Goal: Task Accomplishment & Management: Manage account settings

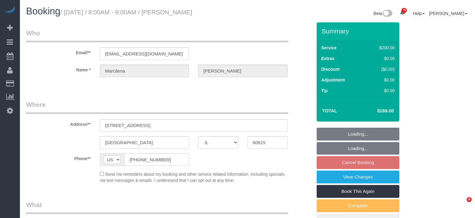
select select "IL"
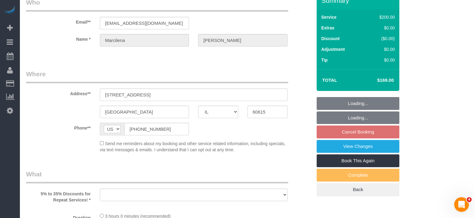
select select "object:951"
select select "512"
select select "5"
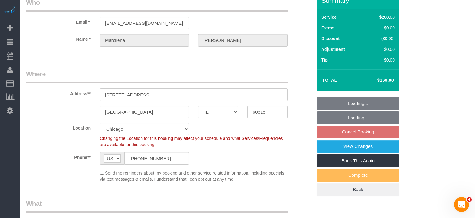
select select "spot1"
select select "number:1"
select select "number:58"
select select "number:139"
select select "number:106"
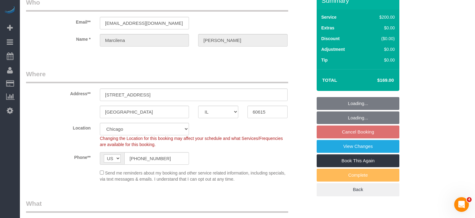
select select "object:1269"
select select "5"
drag, startPoint x: 377, startPoint y: 77, endPoint x: 388, endPoint y: 81, distance: 12.3
click at [388, 81] on td "$169.00" at bounding box center [377, 80] width 40 height 15
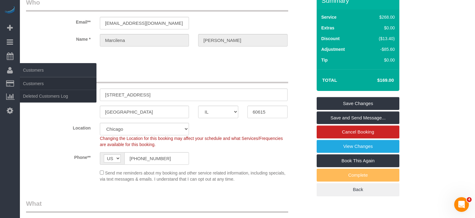
copy h4 "$169"
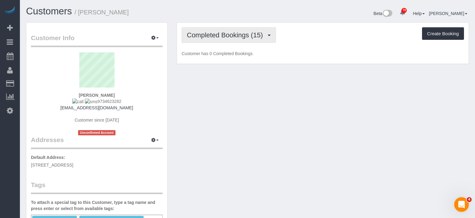
click at [211, 41] on button "Completed Bookings (15)" at bounding box center [229, 35] width 94 height 16
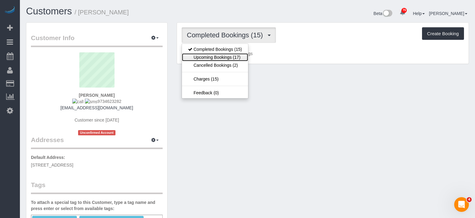
click at [212, 57] on link "Upcoming Bookings (17)" at bounding box center [215, 57] width 66 height 8
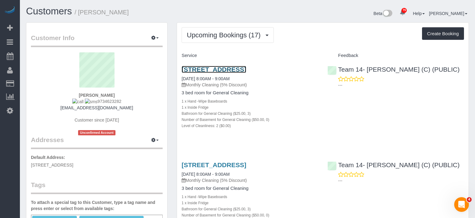
click at [240, 68] on link "[STREET_ADDRESS]" at bounding box center [214, 69] width 65 height 7
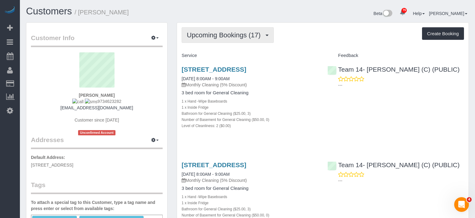
click at [246, 42] on button "Upcoming Bookings (17)" at bounding box center [228, 35] width 92 height 16
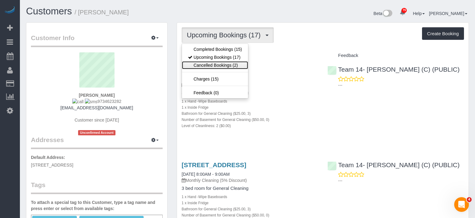
click at [232, 63] on link "Cancelled Bookings (2)" at bounding box center [215, 65] width 66 height 8
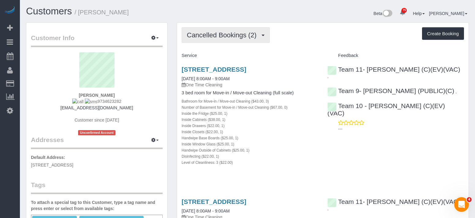
click at [216, 40] on button "Cancelled Bookings (2)" at bounding box center [226, 35] width 88 height 16
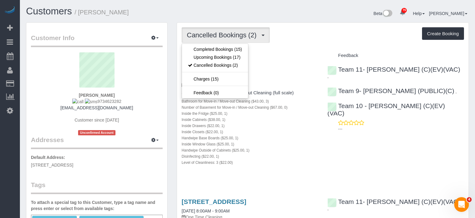
click at [303, 36] on div "Cancelled Bookings (2) Completed Bookings (15) Upcoming Bookings (17) Cancelled…" at bounding box center [323, 35] width 283 height 16
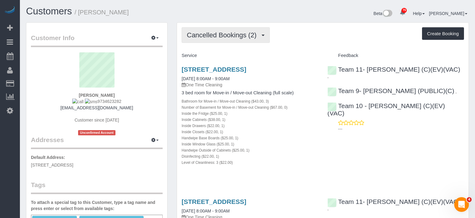
click at [221, 37] on span "Cancelled Bookings (2)" at bounding box center [223, 35] width 73 height 8
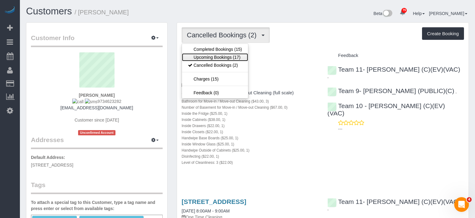
click at [220, 58] on link "Upcoming Bookings (17)" at bounding box center [215, 57] width 66 height 8
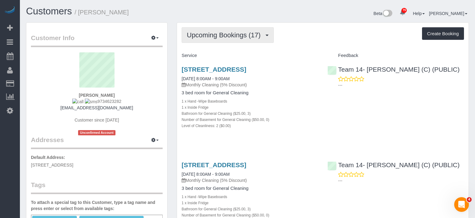
click at [196, 29] on button "Upcoming Bookings (17)" at bounding box center [228, 35] width 92 height 16
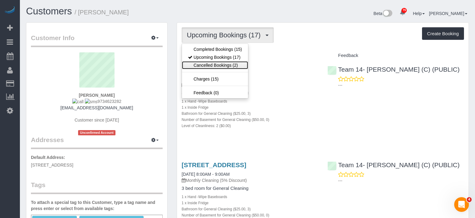
click at [208, 66] on link "Cancelled Bookings (2)" at bounding box center [215, 65] width 66 height 8
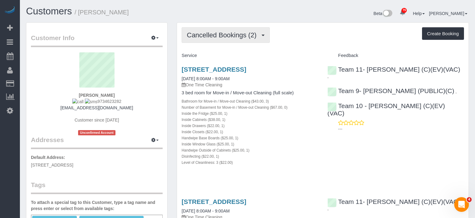
click at [241, 37] on span "Cancelled Bookings (2)" at bounding box center [223, 35] width 73 height 8
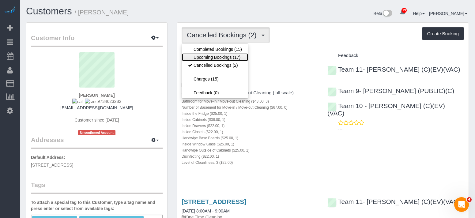
click at [233, 56] on link "Upcoming Bookings (17)" at bounding box center [215, 57] width 66 height 8
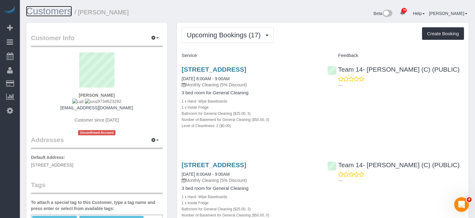
click at [51, 13] on link "Customers" at bounding box center [49, 11] width 46 height 11
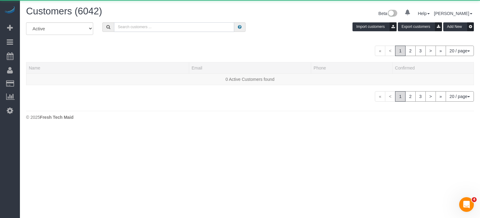
click at [162, 32] on input "text" at bounding box center [174, 27] width 120 height 10
paste input "[PERSON_NAME]"
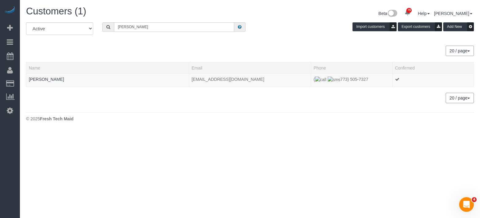
type input "[PERSON_NAME]"
click at [53, 79] on link "[PERSON_NAME]" at bounding box center [46, 79] width 35 height 5
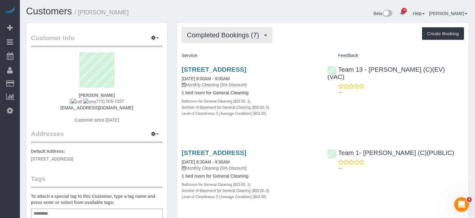
click at [223, 38] on span "Completed Bookings (7)" at bounding box center [224, 35] width 75 height 8
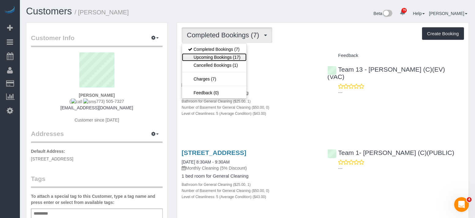
click at [219, 55] on link "Upcoming Bookings (17)" at bounding box center [214, 57] width 65 height 8
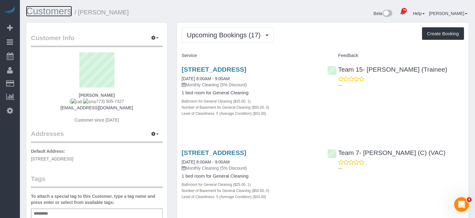
click at [48, 14] on link "Customers" at bounding box center [49, 11] width 46 height 11
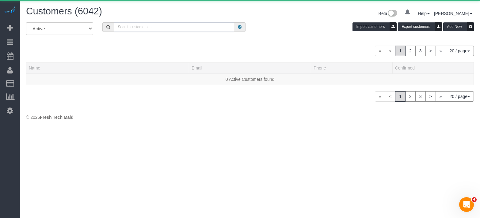
click at [197, 28] on input "text" at bounding box center [174, 27] width 120 height 10
paste input "[PERSON_NAME]"
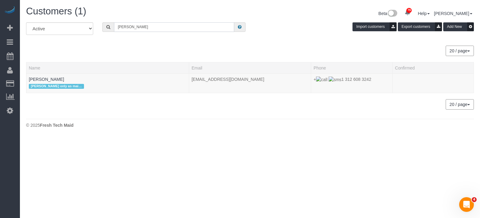
type input "[PERSON_NAME]"
click at [55, 81] on link "[PERSON_NAME]" at bounding box center [46, 79] width 35 height 5
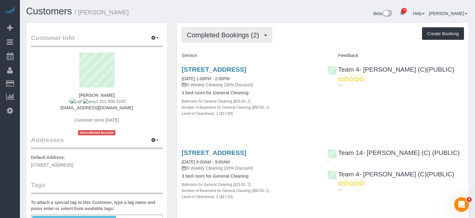
click at [238, 34] on span "Completed Bookings (2)" at bounding box center [224, 35] width 75 height 8
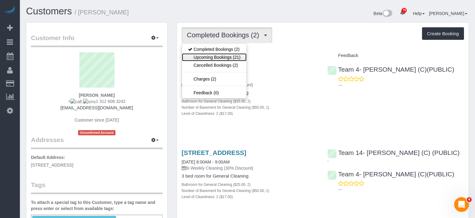
click at [225, 59] on link "Upcoming Bookings (21)" at bounding box center [214, 57] width 65 height 8
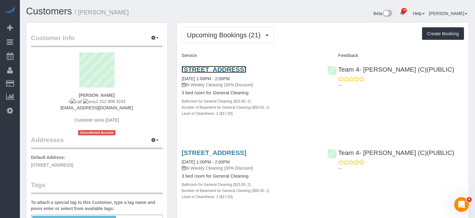
click at [227, 67] on link "[STREET_ADDRESS]" at bounding box center [214, 69] width 65 height 7
click at [55, 10] on link "Customers" at bounding box center [49, 11] width 46 height 11
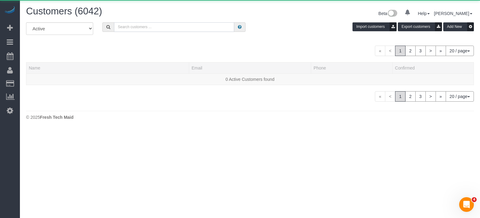
click at [150, 28] on input "text" at bounding box center [174, 27] width 120 height 10
paste input "[PERSON_NAME]"
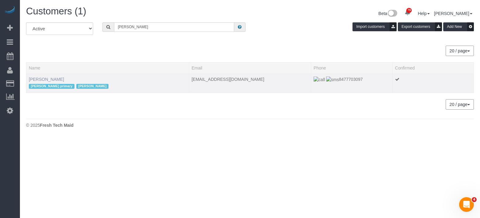
type input "[PERSON_NAME]"
click at [39, 78] on link "[PERSON_NAME]" at bounding box center [46, 79] width 35 height 5
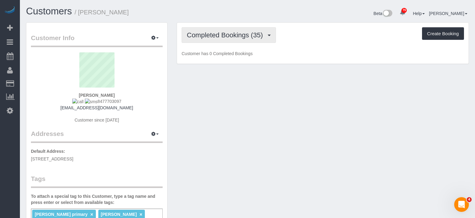
click at [223, 37] on span "Completed Bookings (35)" at bounding box center [226, 35] width 79 height 8
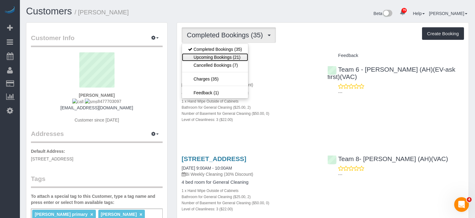
click at [225, 57] on link "Upcoming Bookings (21)" at bounding box center [215, 57] width 66 height 8
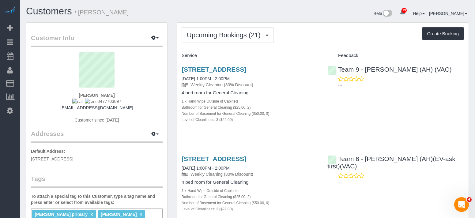
drag, startPoint x: 110, startPoint y: 12, endPoint x: 79, endPoint y: 13, distance: 30.4
click at [79, 13] on h1 "Customers / [PERSON_NAME]" at bounding box center [134, 11] width 217 height 10
copy small "[PERSON_NAME]"
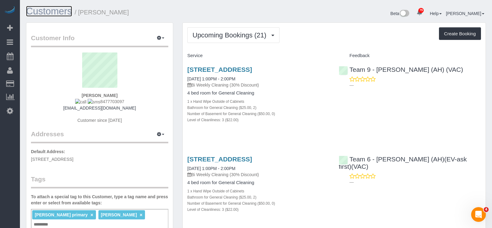
click at [40, 12] on link "Customers" at bounding box center [49, 11] width 46 height 11
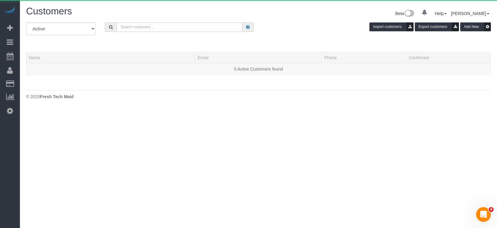
click at [162, 27] on input "text" at bounding box center [179, 27] width 126 height 10
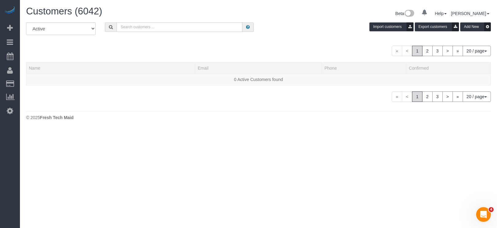
paste input "[PERSON_NAME]"
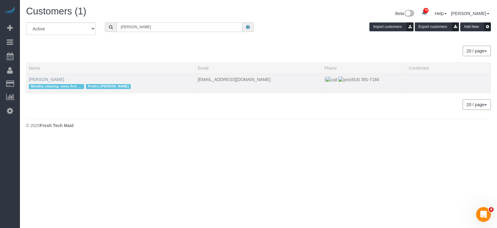
type input "[PERSON_NAME]"
click at [48, 81] on link "[PERSON_NAME]" at bounding box center [46, 79] width 35 height 5
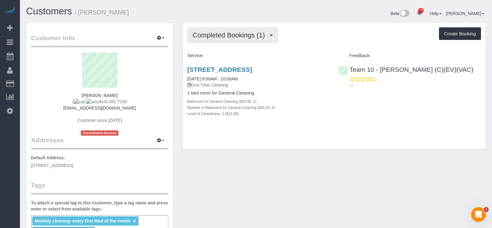
click at [223, 33] on span "Completed Bookings (1)" at bounding box center [230, 35] width 75 height 8
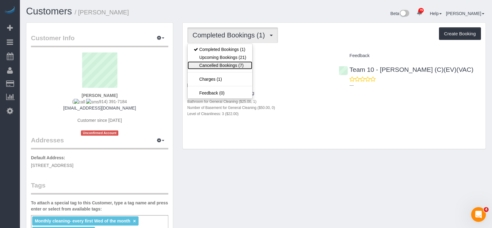
click at [232, 63] on link "Cancelled Bookings (7)" at bounding box center [220, 65] width 65 height 8
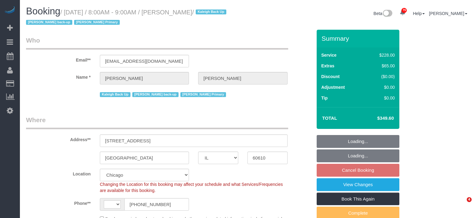
select select "IL"
select select "string:fspay-cc106db5-6252-4fb0-bdcb-103b9fbf3407"
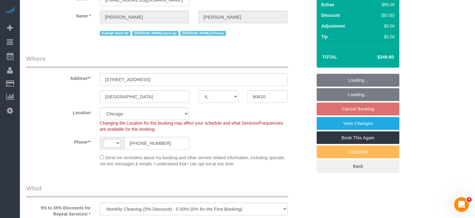
select select "object:579"
select select "string:US"
select select "number:1"
select select "number:58"
select select "number:139"
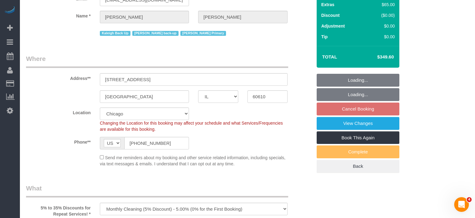
select select "number:104"
select select "512"
select select "3"
select select "2"
select select "spot1"
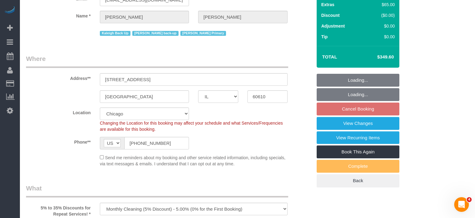
select select "3"
select select "2"
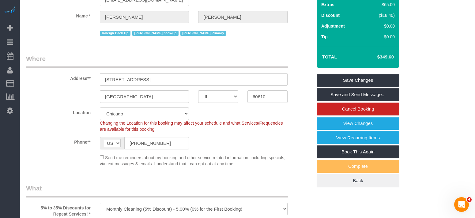
drag, startPoint x: 397, startPoint y: 56, endPoint x: 404, endPoint y: 57, distance: 6.8
click at [404, 57] on div "Summary Service $303.00 Extras $65.00 Discount ($18.40) Adjustment $0.00 Tip $0…" at bounding box center [367, 83] width 111 height 231
copy table "Total"
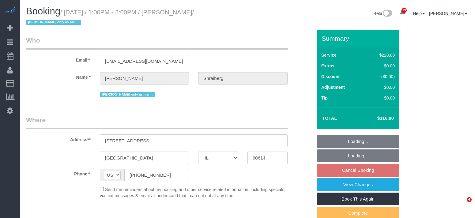
select select "IL"
select select "number:1"
select select "number:66"
select select "number:139"
select select "number:107"
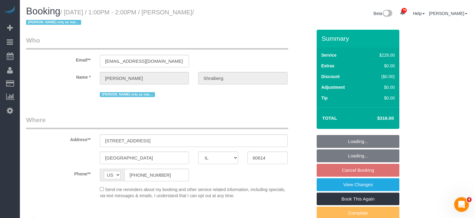
select select "string:fspay-47671b73-a863-420e-9875-5f0d55084612"
select select "512"
select select "2"
select select "1"
select select "2"
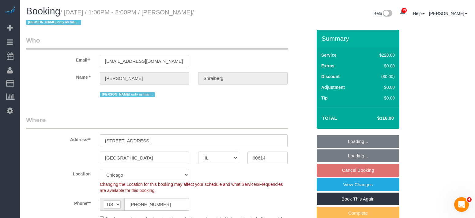
select select "object:1287"
select select "2"
select select "1"
select select "2"
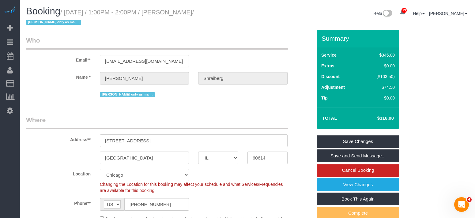
drag, startPoint x: 379, startPoint y: 118, endPoint x: 394, endPoint y: 120, distance: 14.5
click at [394, 120] on h4 "$316.00" at bounding box center [376, 118] width 35 height 5
copy h4 "$316.00"
